Goal: Information Seeking & Learning: Learn about a topic

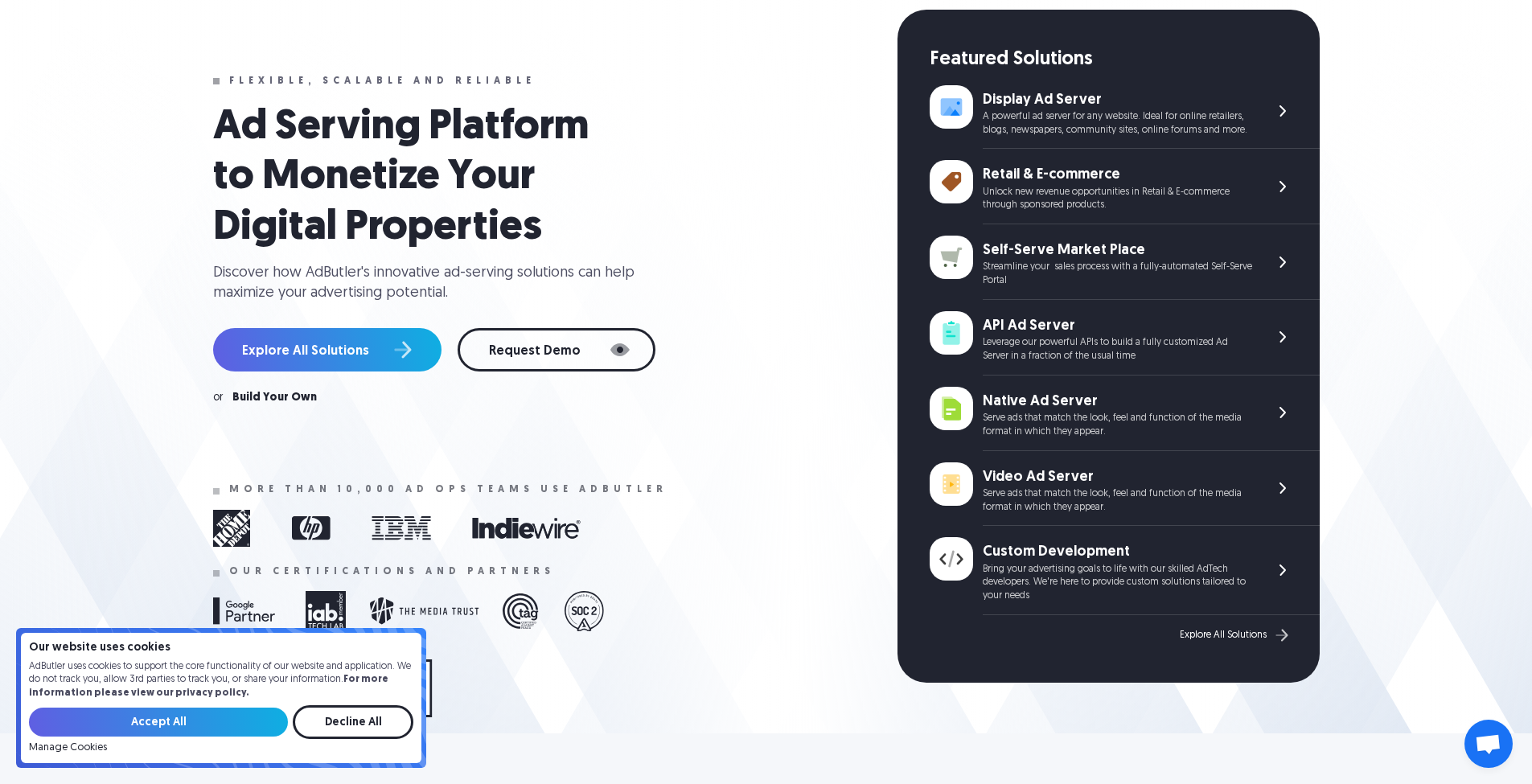
click at [361, 725] on input "Decline All" at bounding box center [352, 722] width 121 height 34
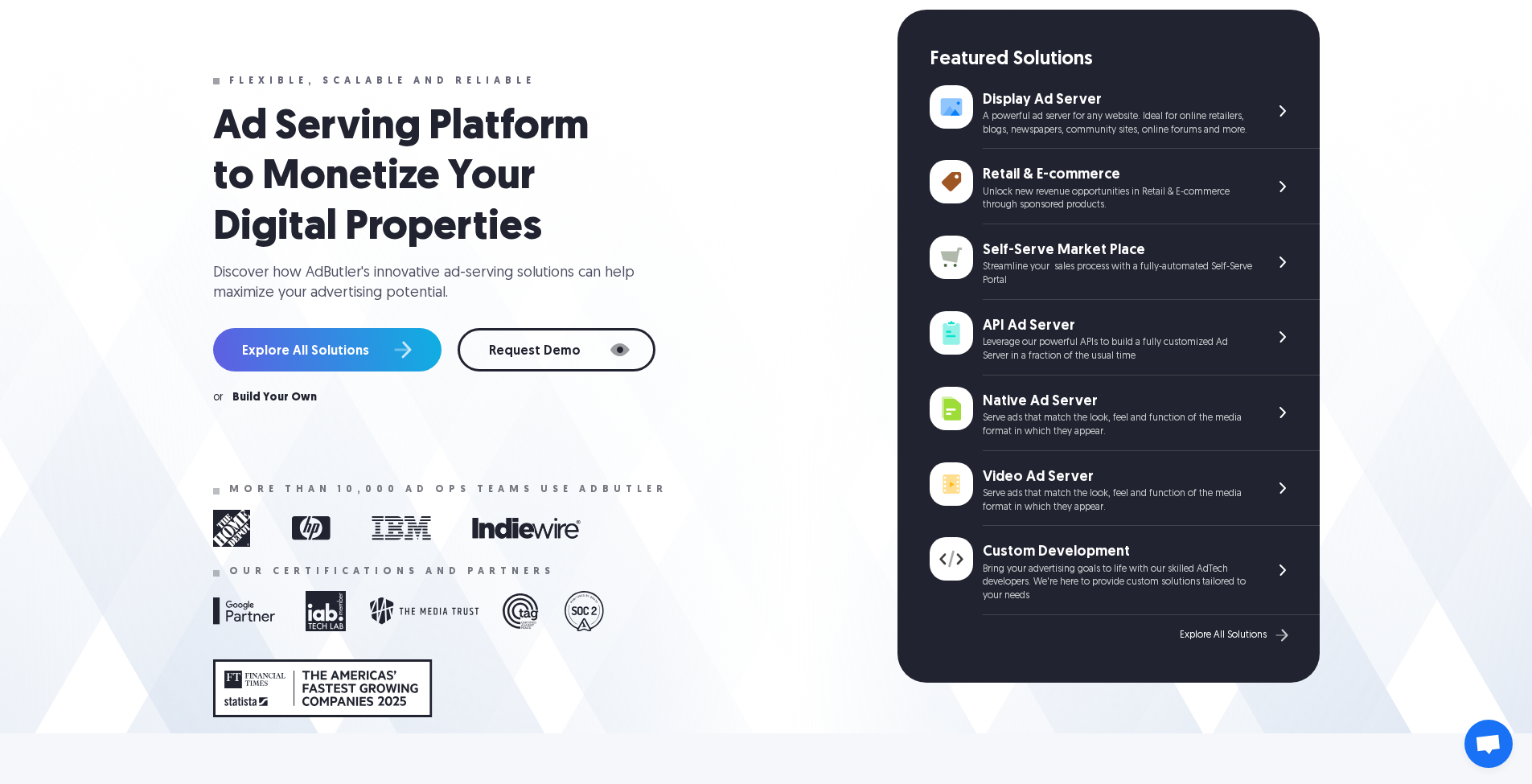
drag, startPoint x: 1505, startPoint y: 175, endPoint x: 1459, endPoint y: 181, distance: 46.4
click at [1505, 175] on section "Flexible, scalable and reliable Ad Serving Platform to Monetize Your Digital Pr…" at bounding box center [766, 323] width 1532 height 820
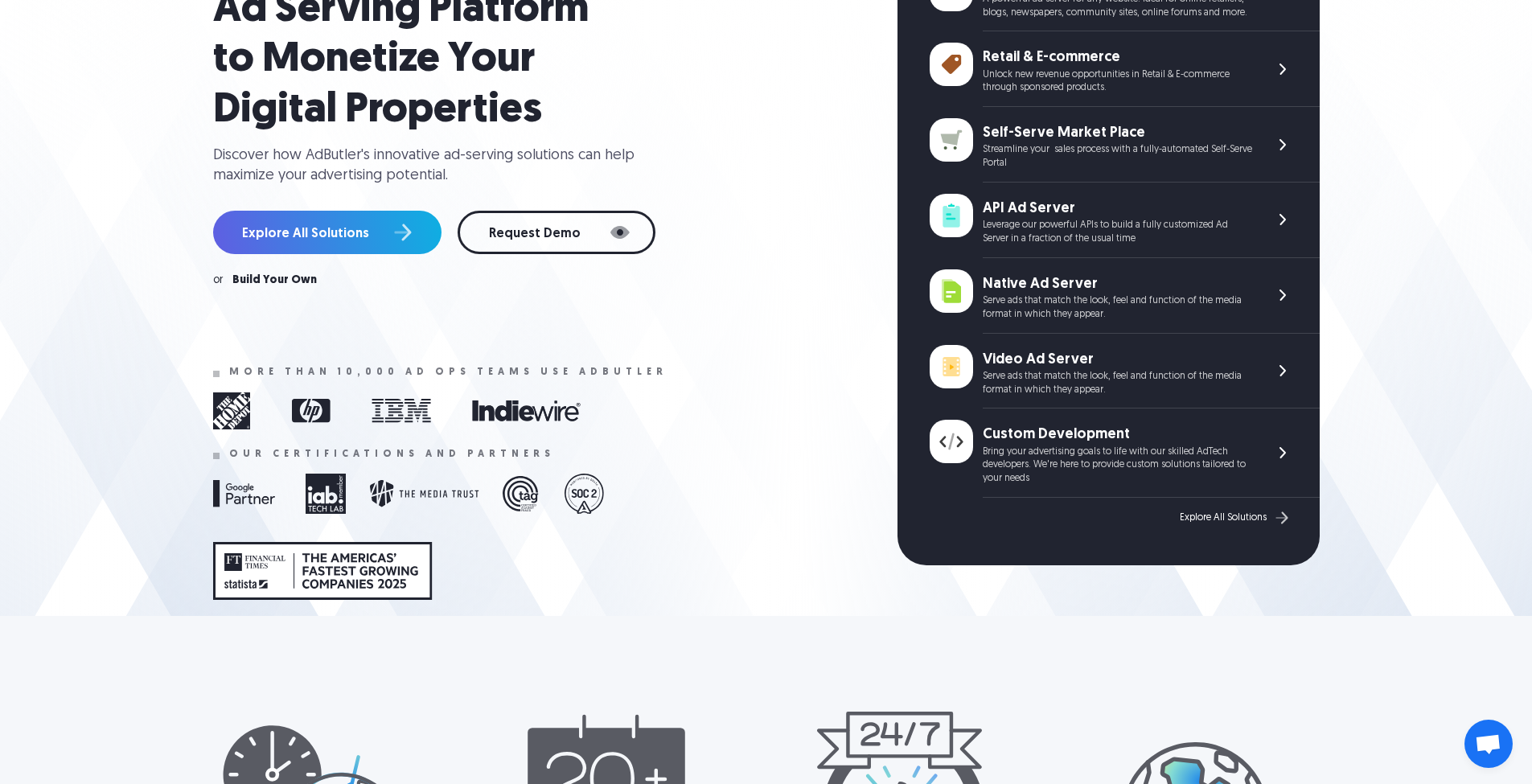
scroll to position [203, 0]
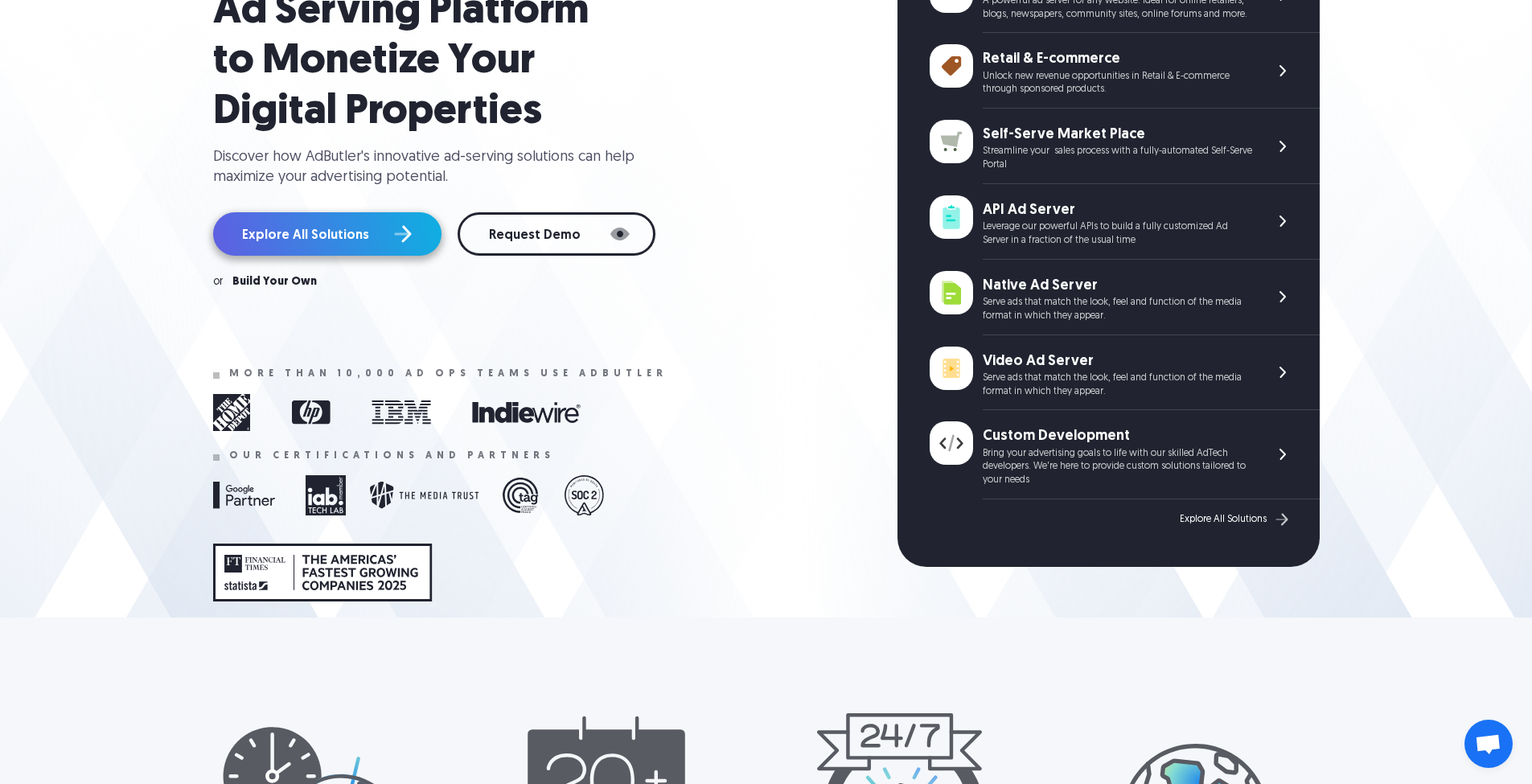
click at [393, 253] on link "Explore All Solutions" at bounding box center [327, 234] width 229 height 44
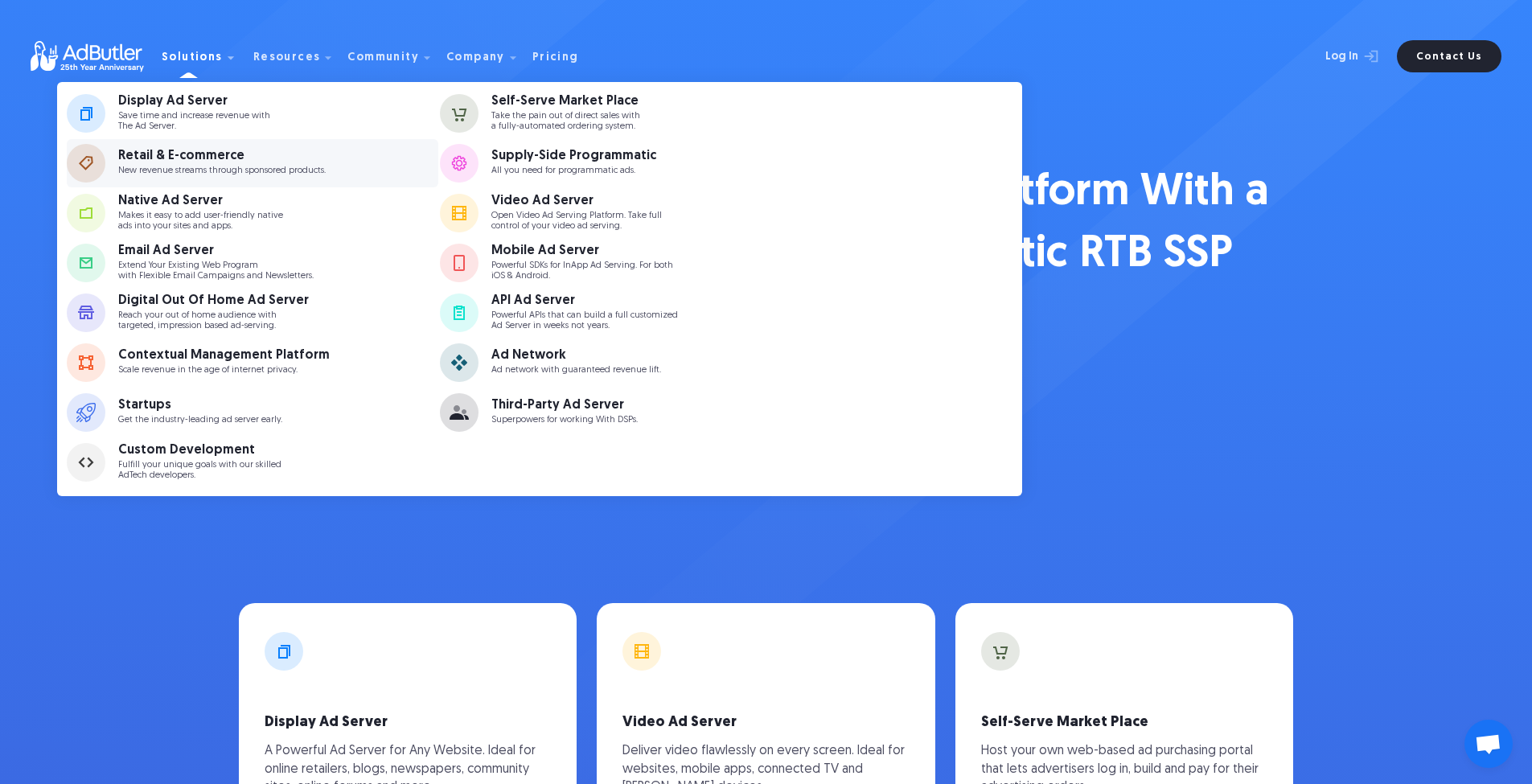
click at [139, 172] on p "New revenue streams through sponsored products." at bounding box center [222, 171] width 208 height 10
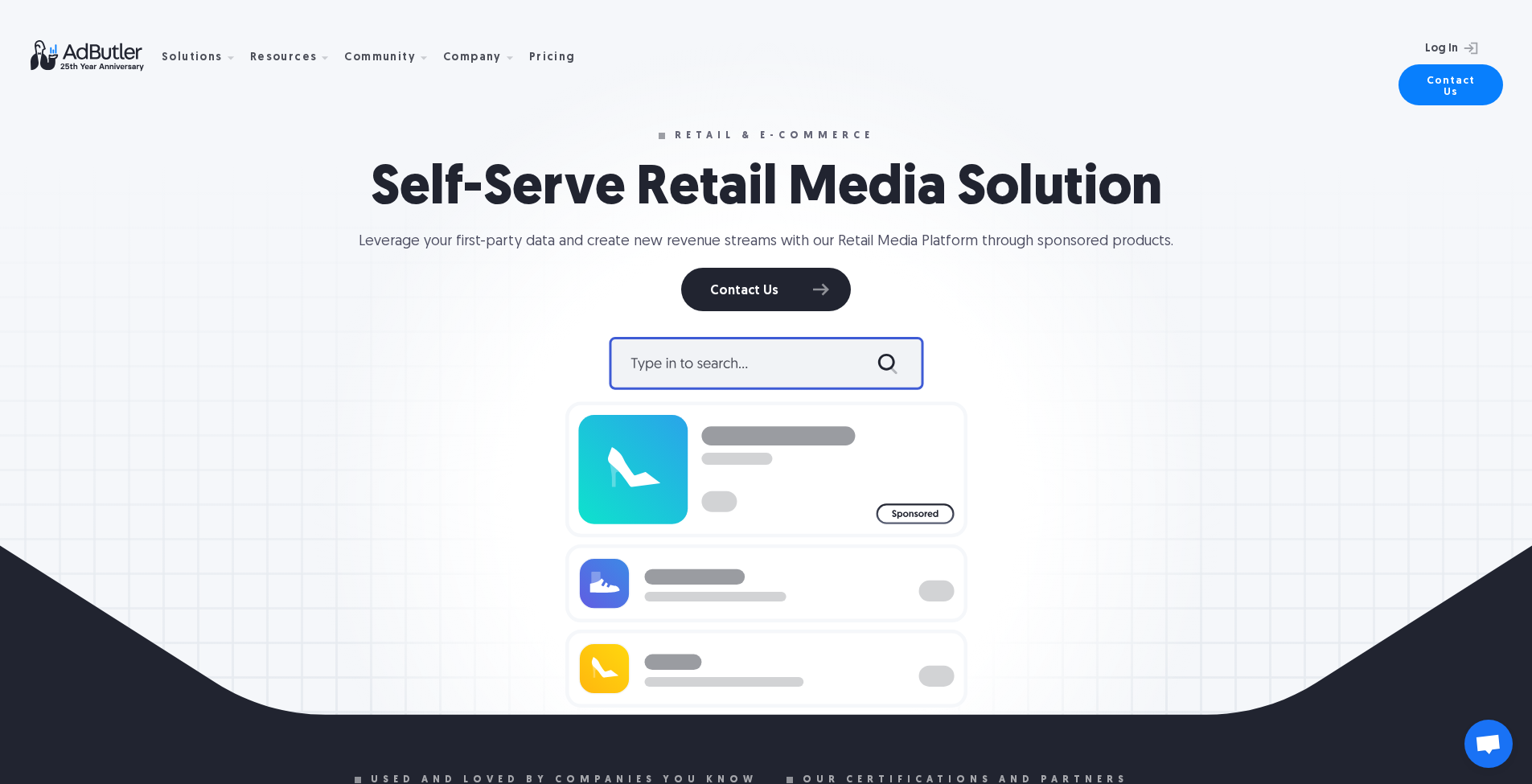
click at [84, 61] on img at bounding box center [96, 55] width 131 height 31
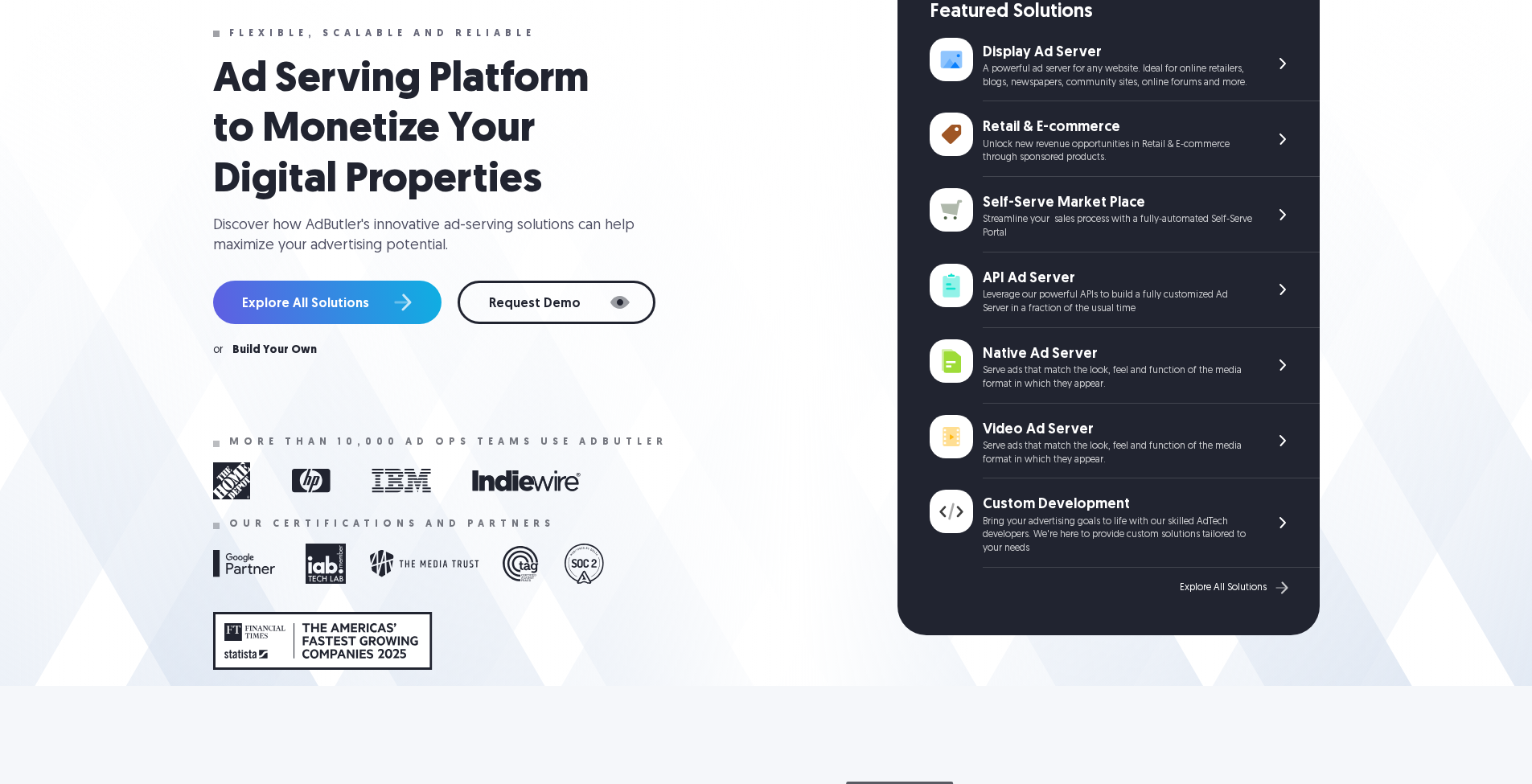
scroll to position [135, 0]
click at [1276, 524] on img at bounding box center [1283, 522] width 19 height 19
